Goal: Task Accomplishment & Management: Use online tool/utility

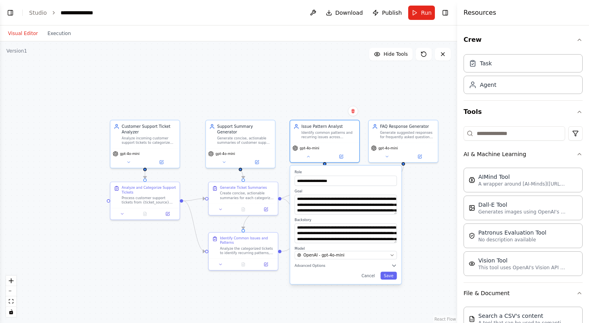
scroll to position [646, 0]
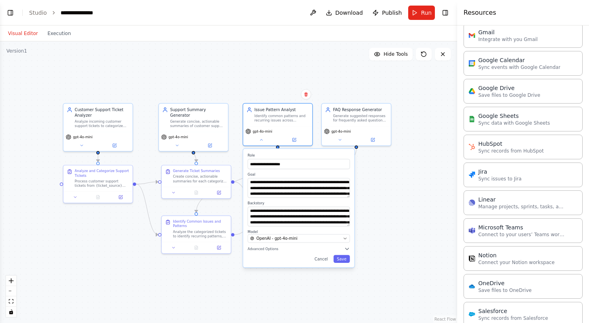
drag, startPoint x: 195, startPoint y: 85, endPoint x: 148, endPoint y: 69, distance: 49.9
click at [148, 69] on div ".deletable-edge-delete-btn { width: 20px; height: 20px; border: 0px solid #ffff…" at bounding box center [228, 182] width 457 height 282
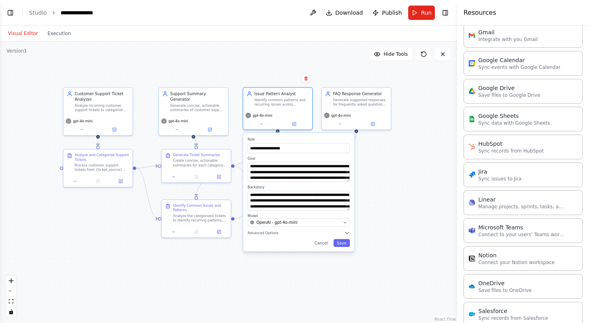
drag, startPoint x: 159, startPoint y: 80, endPoint x: 159, endPoint y: 64, distance: 15.9
click at [159, 64] on div ".deletable-edge-delete-btn { width: 20px; height: 20px; border: 0px solid #ffff…" at bounding box center [228, 182] width 457 height 282
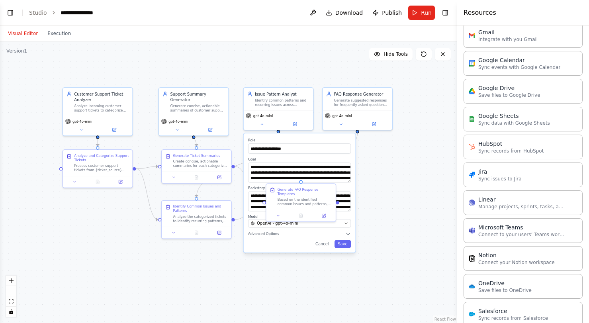
click at [116, 63] on div ".deletable-edge-delete-btn { width: 20px; height: 20px; border: 0px solid #ffff…" at bounding box center [228, 182] width 457 height 282
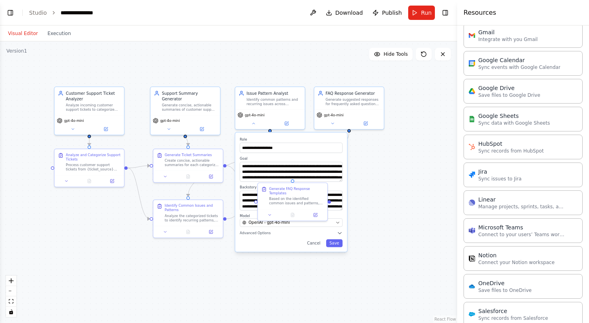
drag, startPoint x: 143, startPoint y: 67, endPoint x: 124, endPoint y: 68, distance: 19.9
click at [124, 68] on div ".deletable-edge-delete-btn { width: 20px; height: 20px; border: 0px solid #ffff…" at bounding box center [228, 182] width 457 height 282
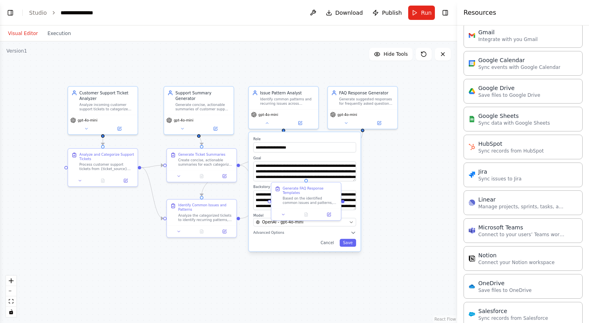
drag, startPoint x: 110, startPoint y: 72, endPoint x: 137, endPoint y: 70, distance: 27.2
click at [137, 70] on div ".deletable-edge-delete-btn { width: 20px; height: 20px; border: 0px solid #ffff…" at bounding box center [228, 182] width 457 height 282
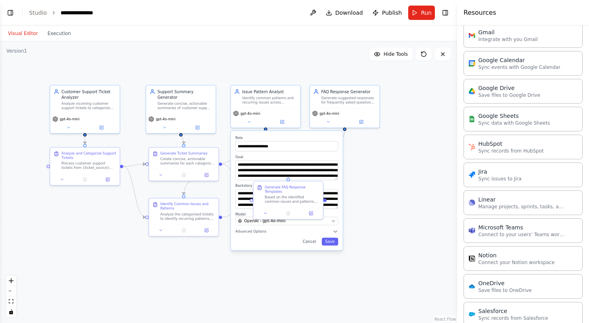
drag, startPoint x: 242, startPoint y: 78, endPoint x: 222, endPoint y: 78, distance: 19.9
click at [222, 78] on div ".deletable-edge-delete-btn { width: 20px; height: 20px; border: 0px solid #ffff…" at bounding box center [228, 182] width 457 height 282
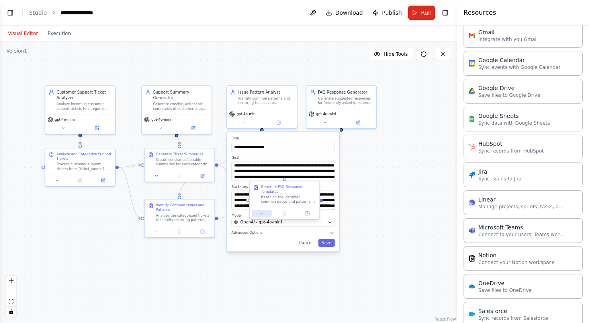
click at [261, 215] on icon at bounding box center [261, 213] width 4 height 4
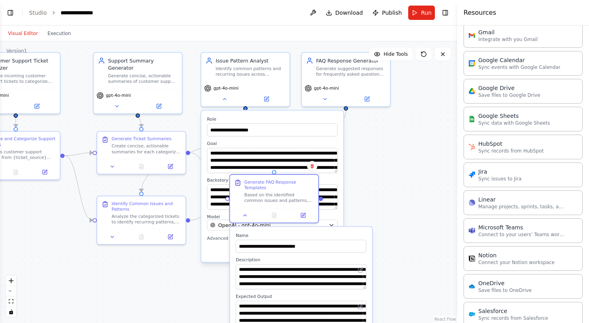
click at [393, 198] on div ".deletable-edge-delete-btn { width: 20px; height: 20px; border: 0px solid #ffff…" at bounding box center [228, 182] width 457 height 282
click at [371, 153] on div ".deletable-edge-delete-btn { width: 20px; height: 20px; border: 0px solid #ffff…" at bounding box center [228, 182] width 457 height 282
click at [425, 132] on div ".deletable-edge-delete-btn { width: 20px; height: 20px; border: 0px solid #ffff…" at bounding box center [228, 182] width 457 height 282
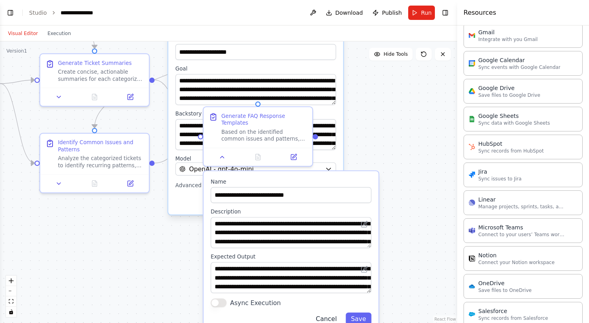
click at [330, 320] on div "**********" at bounding box center [291, 252] width 177 height 163
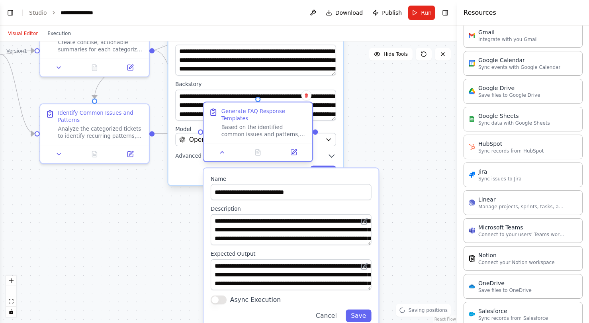
click at [294, 157] on div at bounding box center [258, 152] width 109 height 18
click at [377, 141] on div ".deletable-edge-delete-btn { width: 20px; height: 20px; border: 0px solid #ffff…" at bounding box center [228, 182] width 457 height 282
click at [222, 152] on icon at bounding box center [223, 152] width 4 height 2
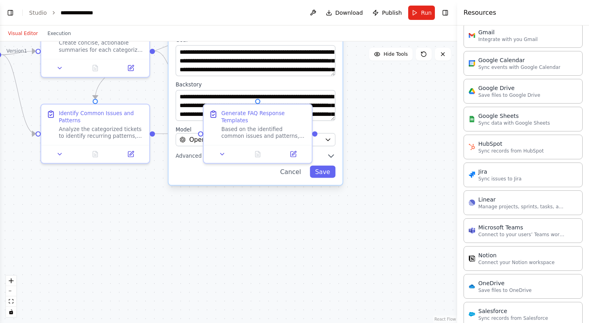
click at [255, 220] on div ".deletable-edge-delete-btn { width: 20px; height: 20px; border: 0px solid #ffff…" at bounding box center [228, 182] width 457 height 282
drag, startPoint x: 259, startPoint y: 100, endPoint x: 269, endPoint y: 149, distance: 50.0
click at [255, 199] on div ".deletable-edge-delete-btn { width: 20px; height: 20px; border: 0px solid #ffff…" at bounding box center [228, 182] width 457 height 282
click at [253, 159] on div at bounding box center [258, 152] width 108 height 18
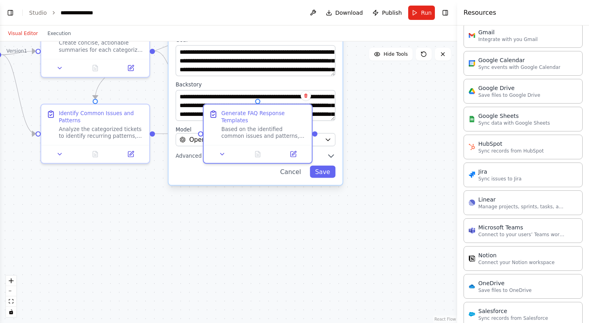
click at [224, 155] on button at bounding box center [223, 152] width 30 height 10
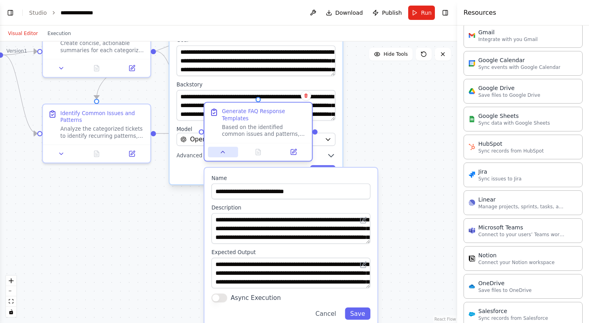
click at [224, 155] on button at bounding box center [223, 152] width 30 height 10
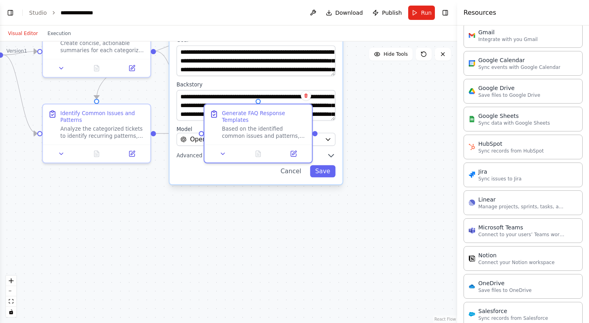
click at [371, 133] on div ".deletable-edge-delete-btn { width: 20px; height: 20px; border: 0px solid #ffff…" at bounding box center [228, 182] width 457 height 282
click at [259, 104] on div "Generate FAQ Response Templates Based on the identified common issues and patte…" at bounding box center [258, 123] width 108 height 40
click at [381, 119] on div ".deletable-edge-delete-btn { width: 20px; height: 20px; border: 0px solid #ffff…" at bounding box center [228, 182] width 457 height 282
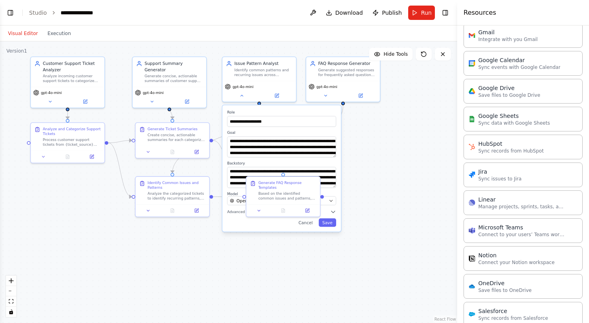
drag, startPoint x: 181, startPoint y: 169, endPoint x: 168, endPoint y: 236, distance: 68.5
click at [168, 236] on div ".deletable-edge-delete-btn { width: 20px; height: 20px; border: 0px solid #ffff…" at bounding box center [228, 182] width 457 height 282
click at [222, 112] on div "**********" at bounding box center [281, 168] width 119 height 126
